Goal: Navigation & Orientation: Find specific page/section

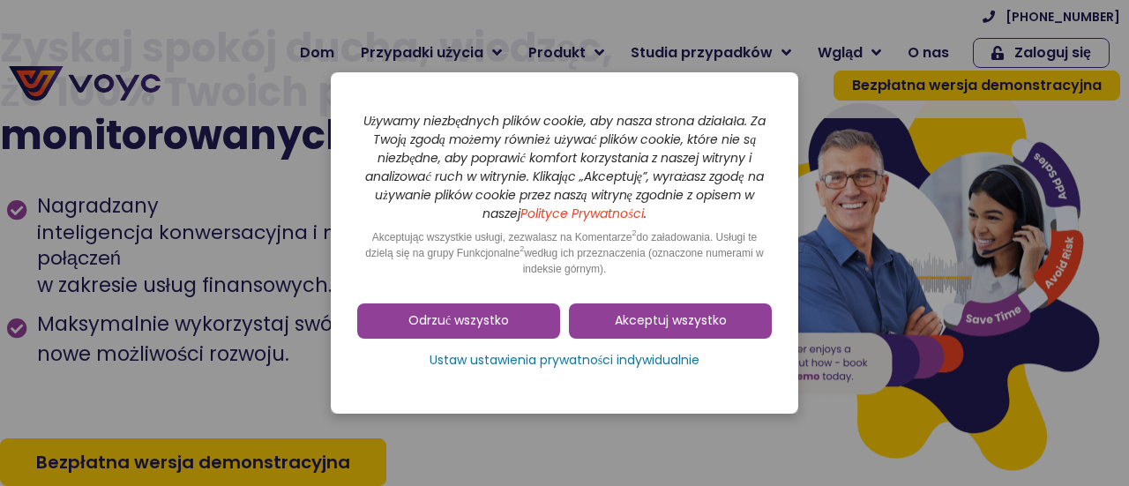
click at [638, 302] on div "Akceptuj wszystko Odrzuć wszystko Ustaw ustawienia prywatności indywidualnie" at bounding box center [564, 341] width 415 height 92
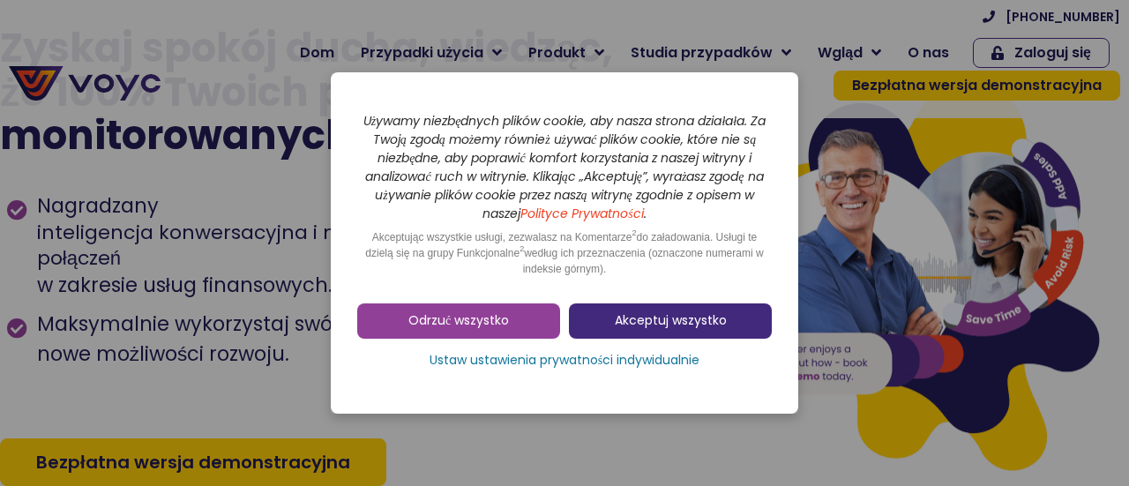
click at [637, 326] on font "Akceptuj wszystko" at bounding box center [671, 320] width 112 height 18
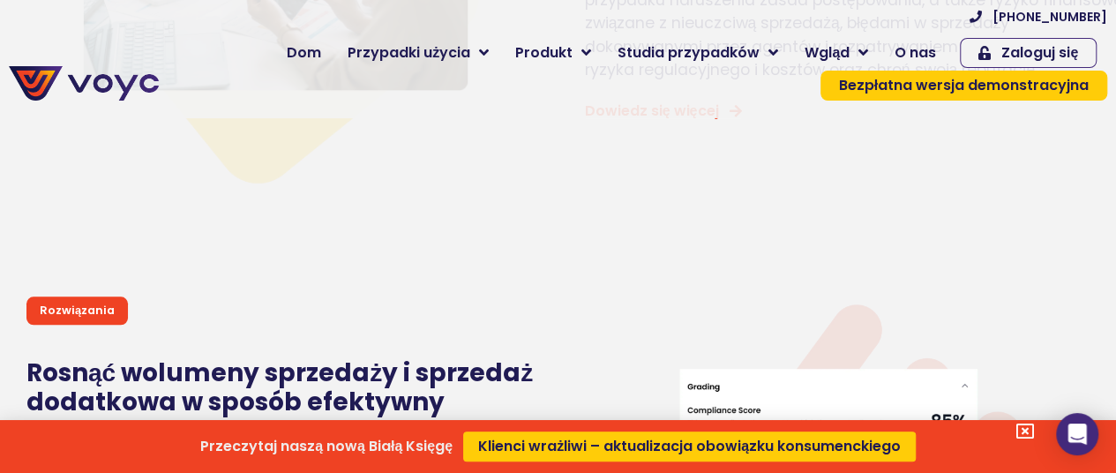
scroll to position [4411, 0]
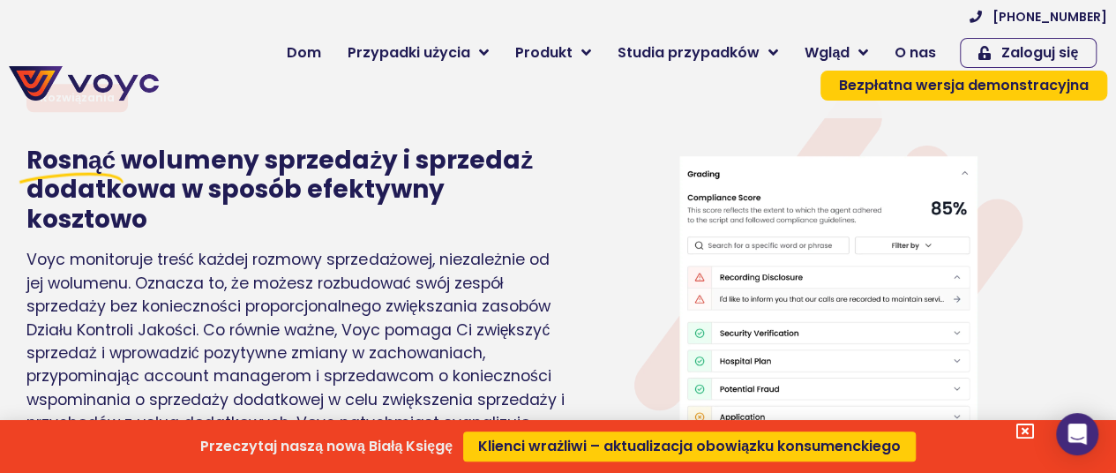
click at [930, 47] on div "Przeczytaj naszą nową Białą Księgę Klienci wrażliwi – aktualizacja obowiązku ko…" at bounding box center [558, 236] width 1116 height 473
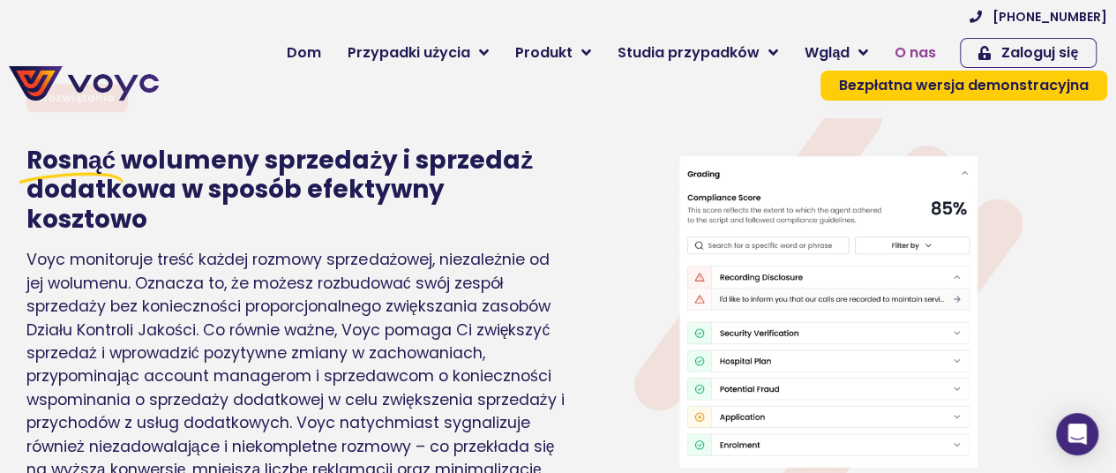
click at [931, 63] on span "O nas" at bounding box center [915, 52] width 41 height 21
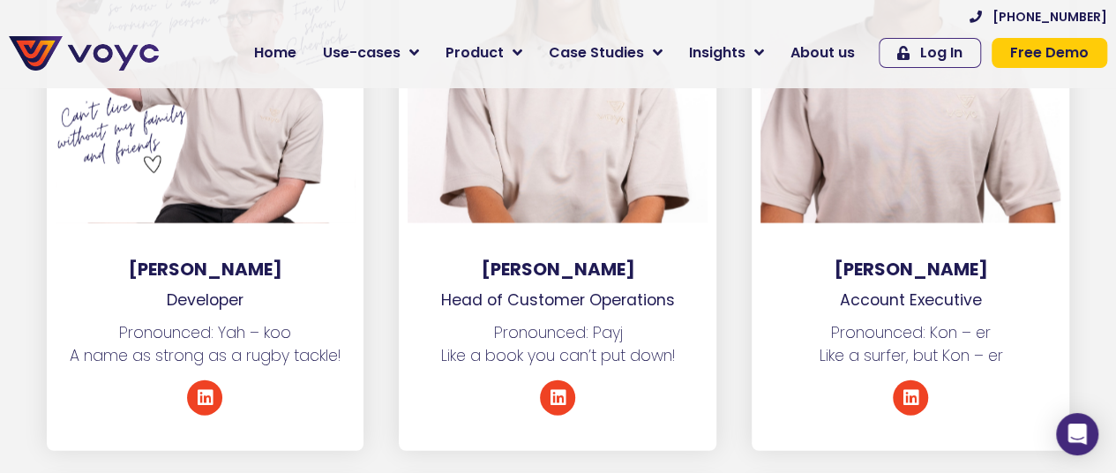
scroll to position [5382, 0]
